Goal: Entertainment & Leisure: Consume media (video, audio)

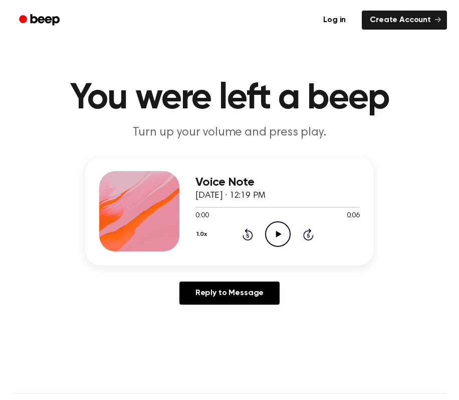
click at [277, 236] on icon "Play Audio" at bounding box center [278, 234] width 26 height 26
click at [248, 234] on icon at bounding box center [247, 235] width 3 height 4
click at [279, 232] on icon "Play Audio" at bounding box center [278, 234] width 26 height 26
click at [279, 233] on icon at bounding box center [278, 234] width 5 height 7
click at [275, 234] on icon "Play Audio" at bounding box center [278, 234] width 26 height 26
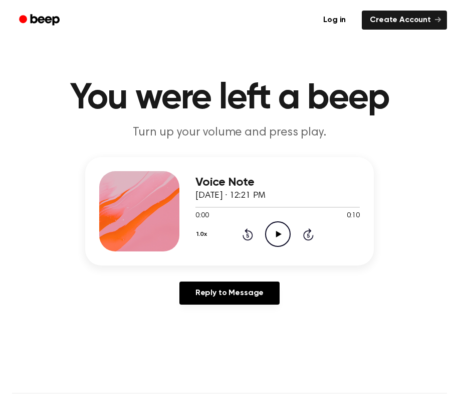
click at [271, 236] on icon "Play Audio" at bounding box center [278, 234] width 26 height 26
click at [273, 249] on div "Voice Note September 18, 2025 · 12:19 PM 0:00 0:06 Your browser does not suppor…" at bounding box center [278, 211] width 164 height 80
click at [274, 236] on icon "Play Audio" at bounding box center [278, 234] width 26 height 26
click at [276, 239] on icon "Play Audio" at bounding box center [278, 234] width 26 height 26
click at [289, 237] on circle at bounding box center [278, 234] width 25 height 25
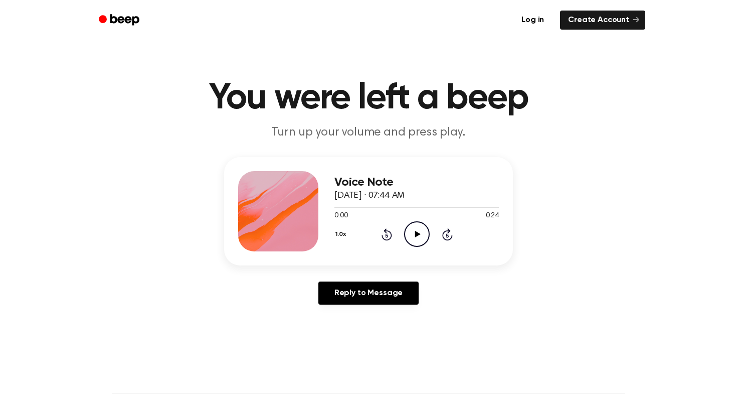
click at [405, 234] on circle at bounding box center [417, 234] width 25 height 25
click at [417, 233] on icon at bounding box center [418, 234] width 6 height 7
click at [407, 230] on icon "Play Audio" at bounding box center [417, 234] width 26 height 26
